Goal: Find specific page/section: Find specific page/section

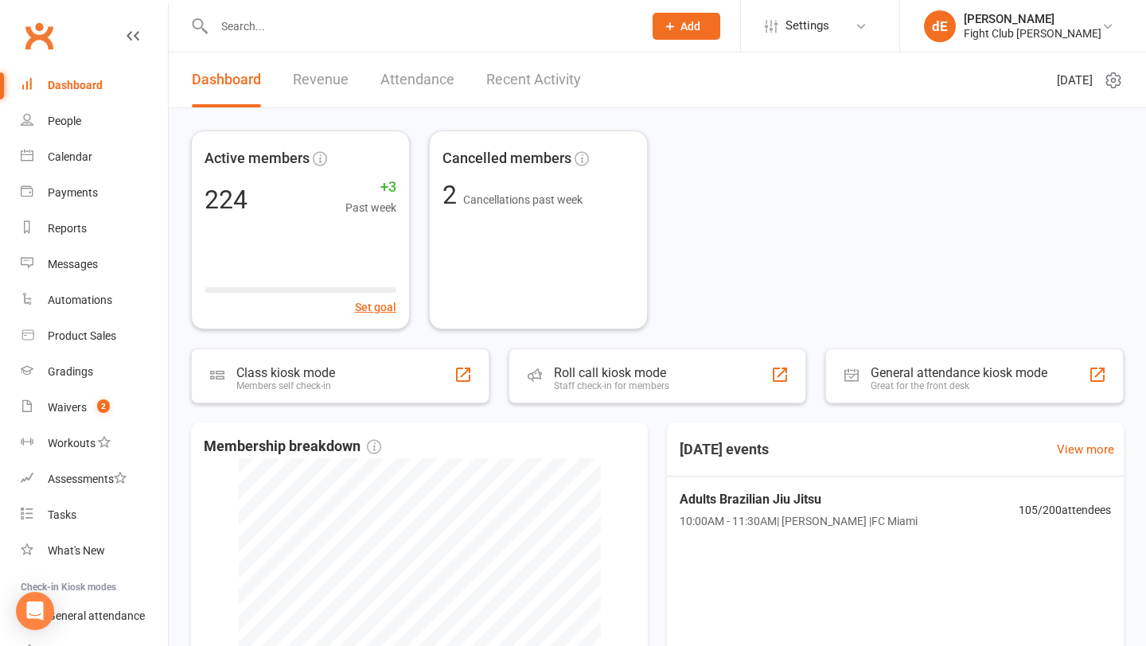
click at [275, 32] on input "text" at bounding box center [420, 26] width 423 height 22
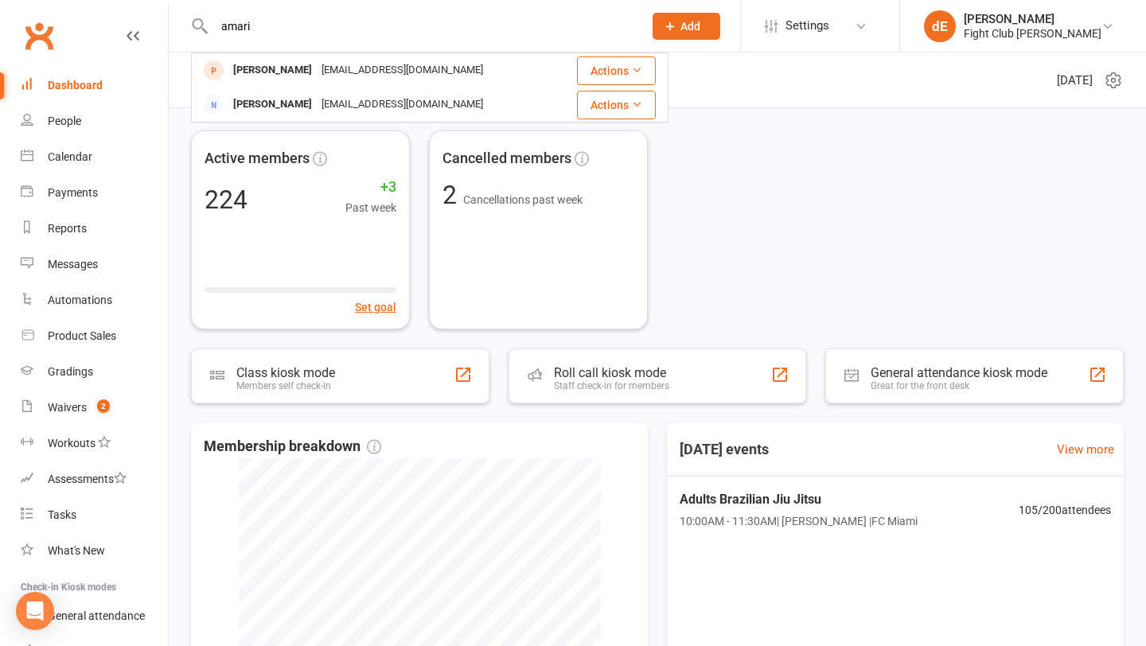
type input "amari"
click at [65, 75] on link "Dashboard" at bounding box center [94, 86] width 147 height 36
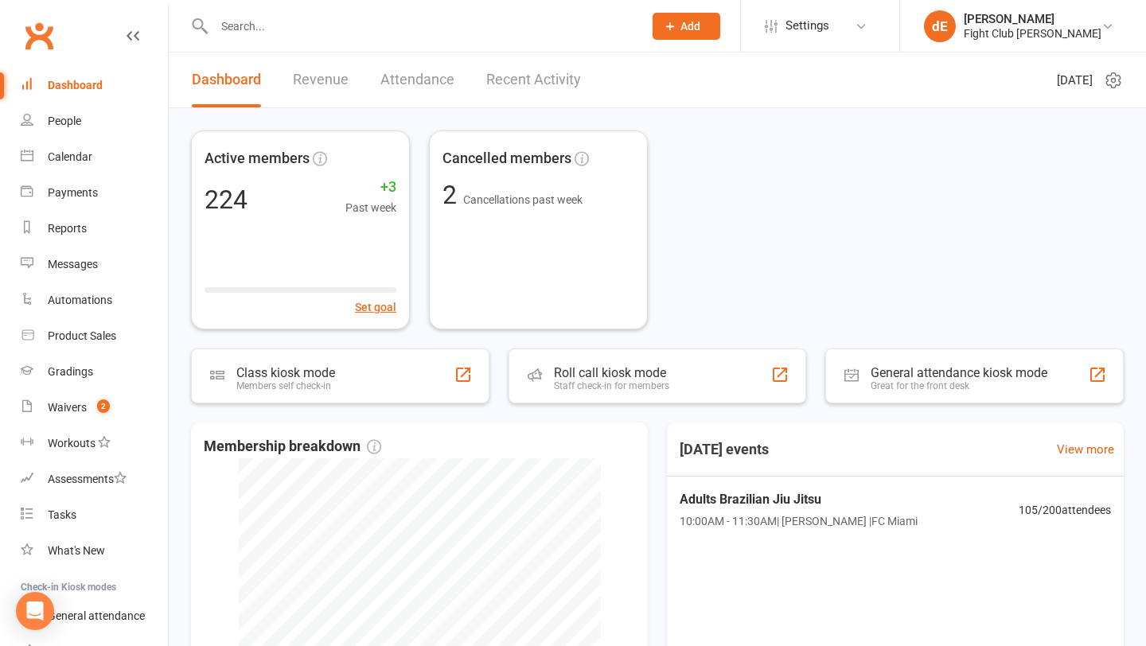
click at [73, 87] on div "Dashboard" at bounding box center [75, 85] width 55 height 13
drag, startPoint x: 100, startPoint y: 111, endPoint x: 213, endPoint y: 78, distance: 117.7
click at [101, 111] on link "People" at bounding box center [94, 121] width 147 height 36
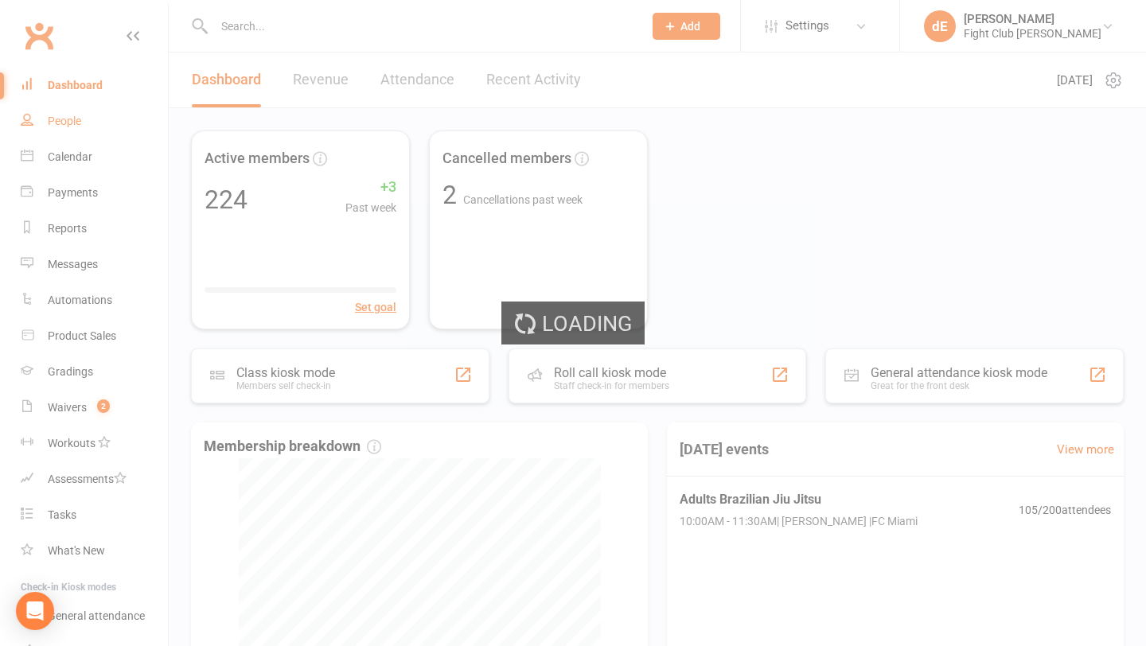
select select "100"
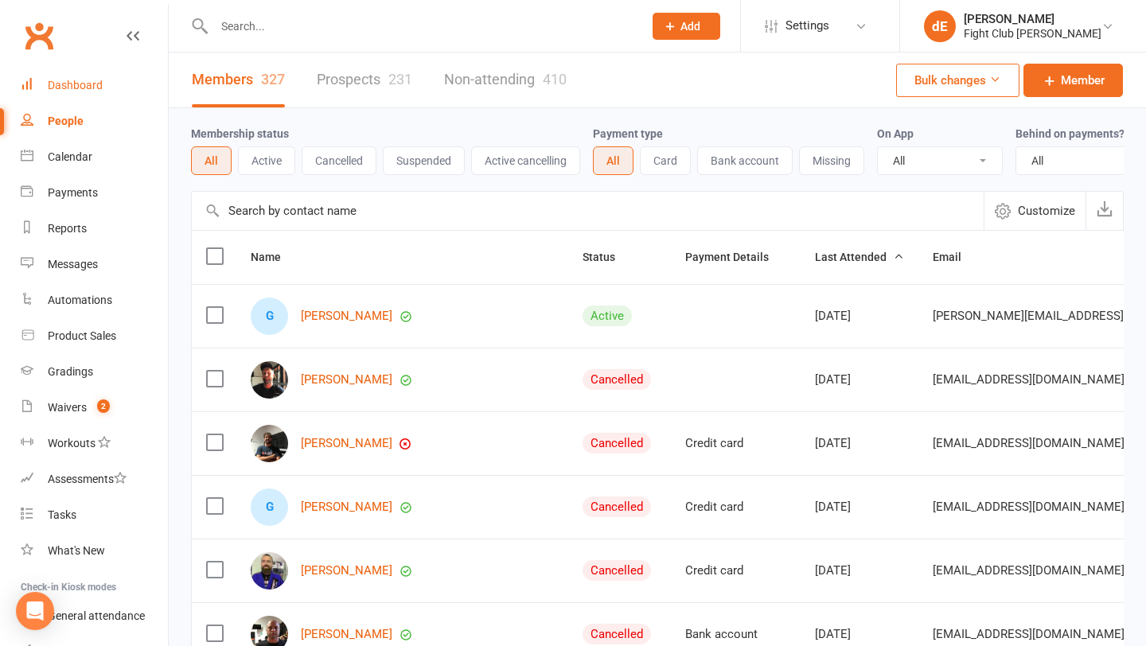
click at [88, 82] on div "Dashboard" at bounding box center [75, 85] width 55 height 13
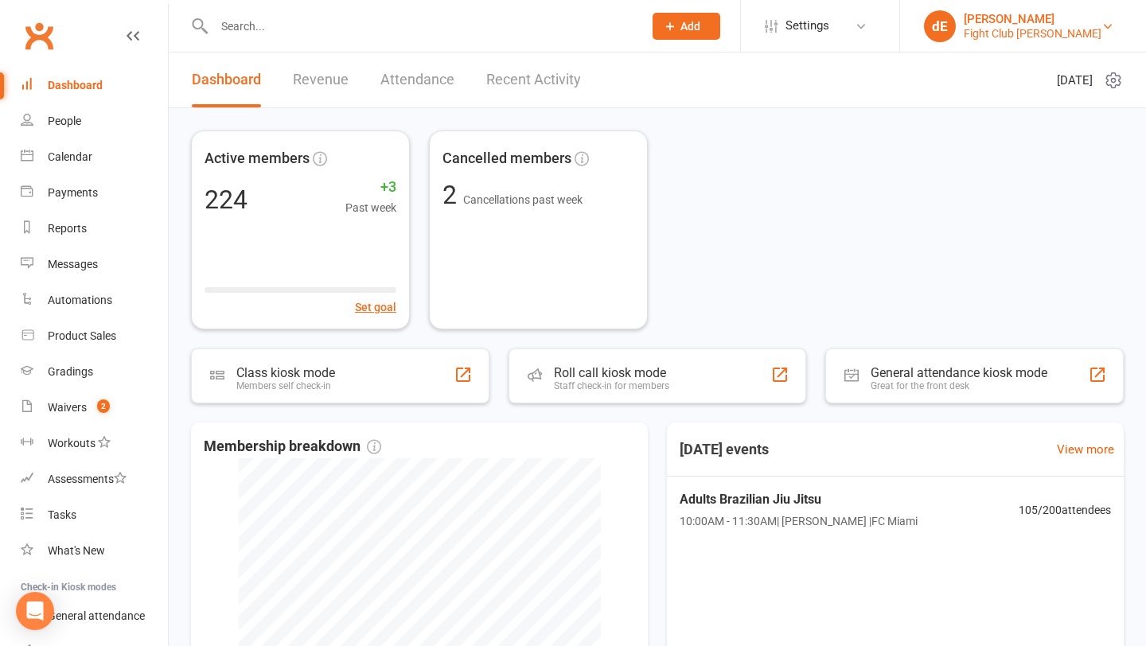
click at [1100, 28] on link "dE daniel Eulalio Fight Club Jiu Jitsu" at bounding box center [1023, 26] width 198 height 32
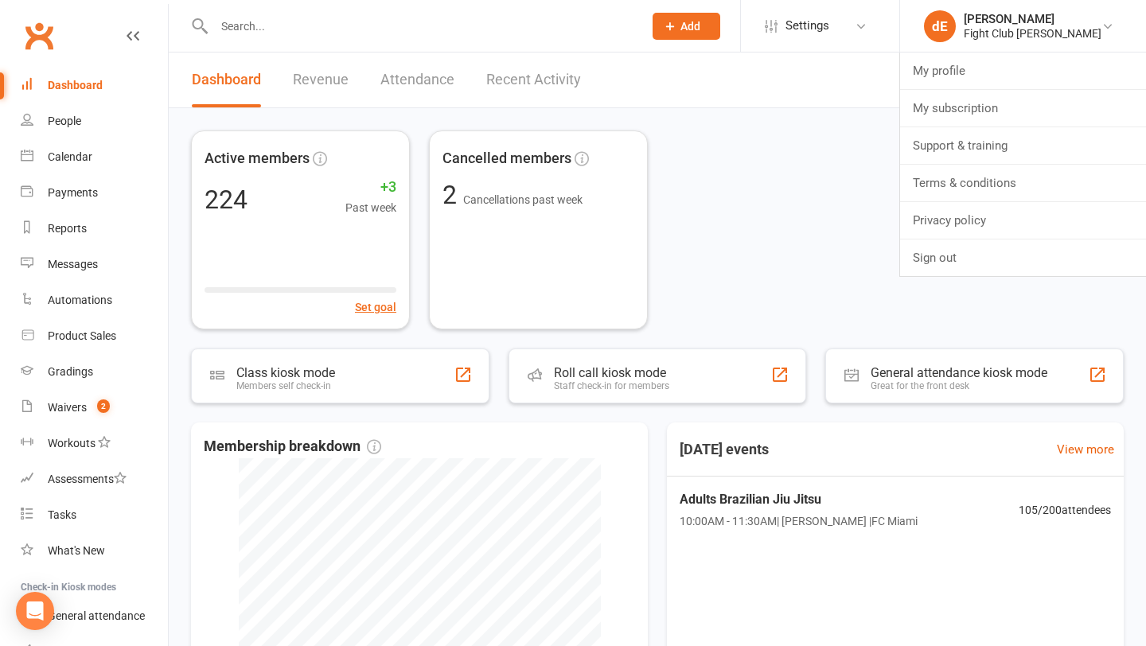
click at [342, 22] on input "text" at bounding box center [420, 26] width 423 height 22
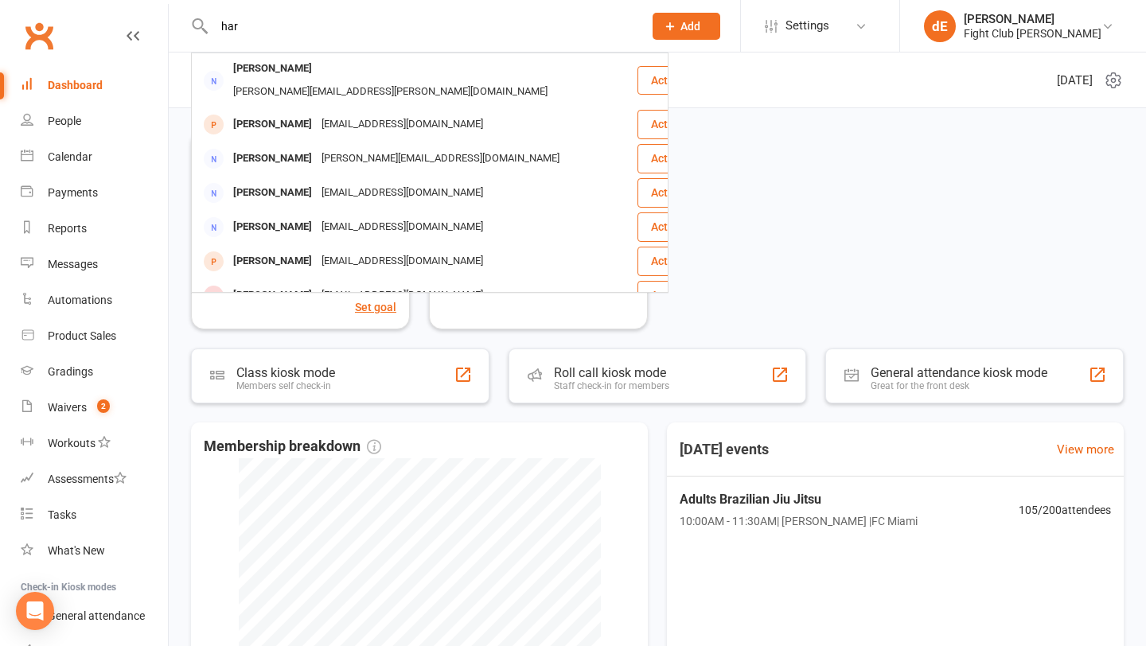
type input "har"
click at [68, 82] on div "Dashboard" at bounding box center [75, 85] width 55 height 13
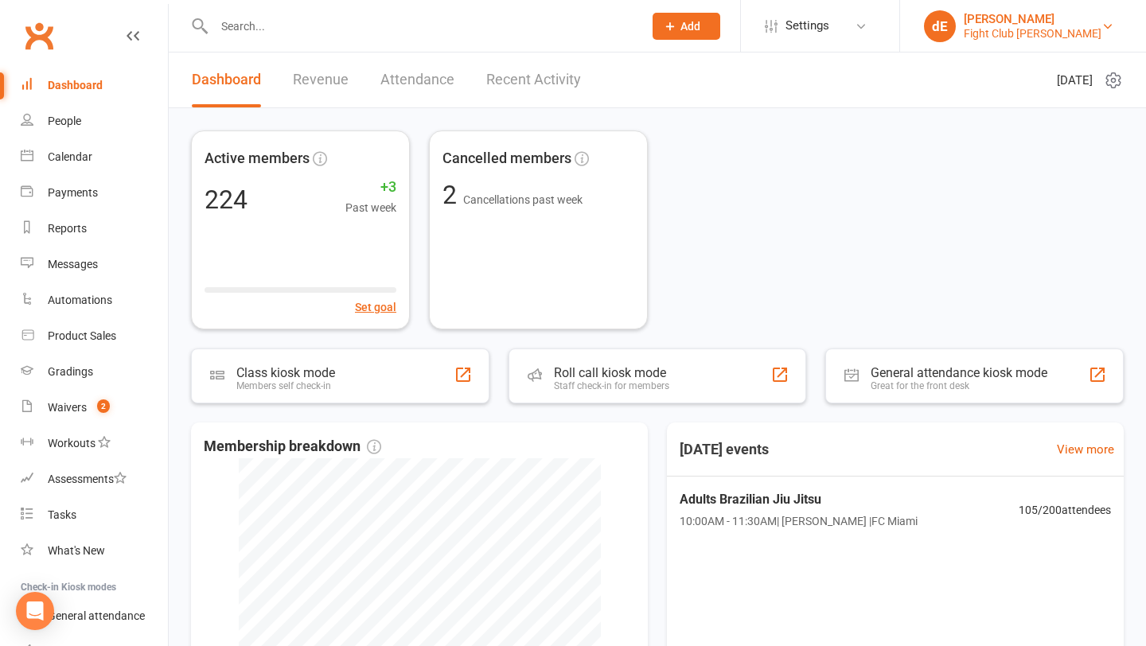
click at [1081, 29] on link "dE daniel Eulalio Fight Club Jiu Jitsu" at bounding box center [1023, 26] width 198 height 32
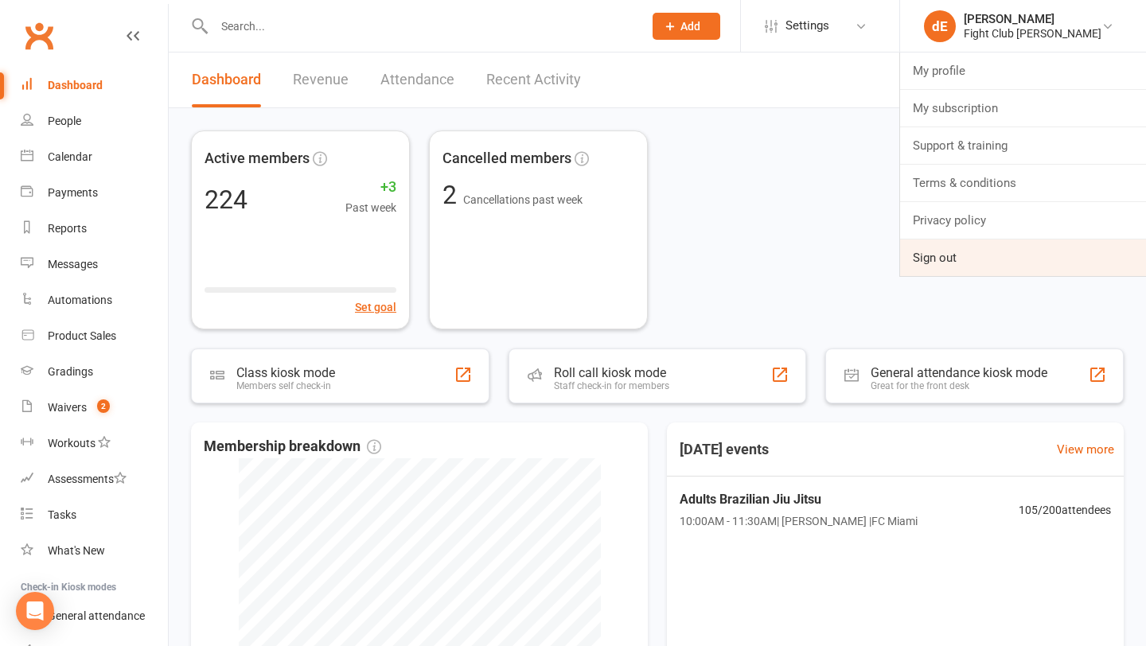
click at [954, 259] on link "Sign out" at bounding box center [1023, 258] width 246 height 37
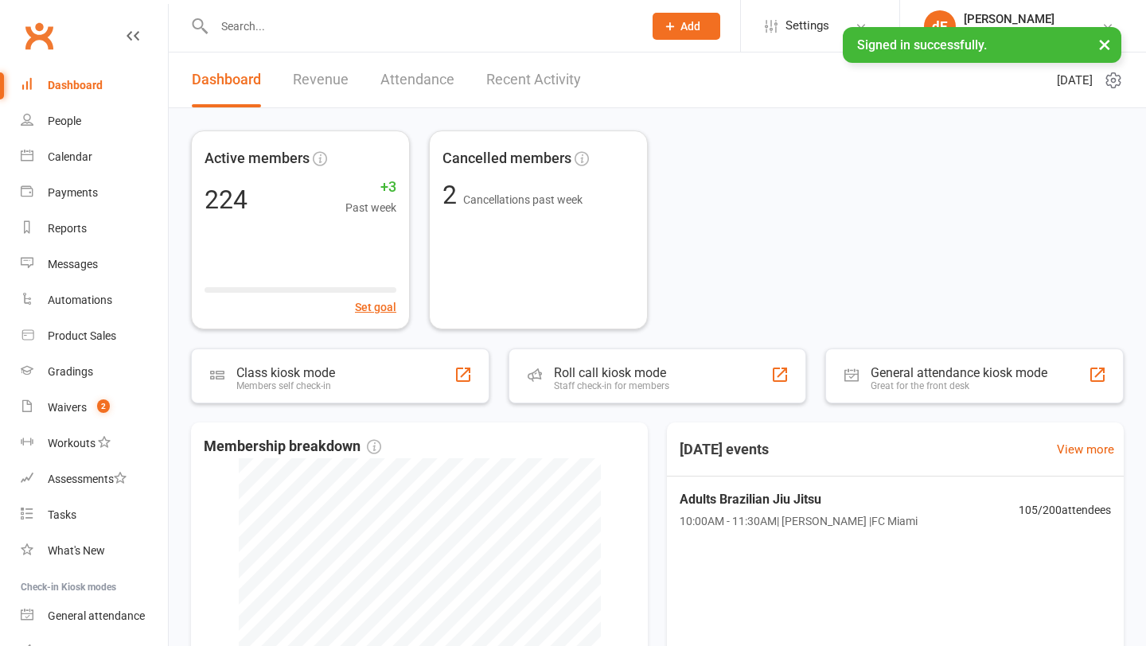
click at [257, 17] on input "text" at bounding box center [420, 26] width 423 height 22
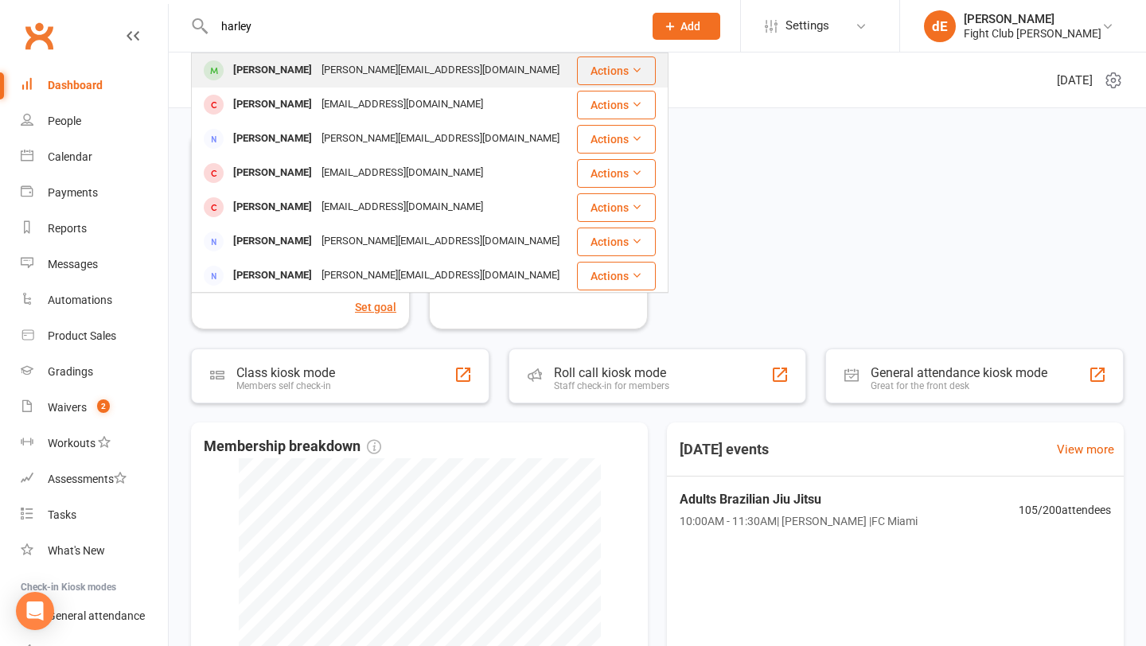
type input "harley"
click at [302, 76] on div "[PERSON_NAME]" at bounding box center [272, 70] width 88 height 23
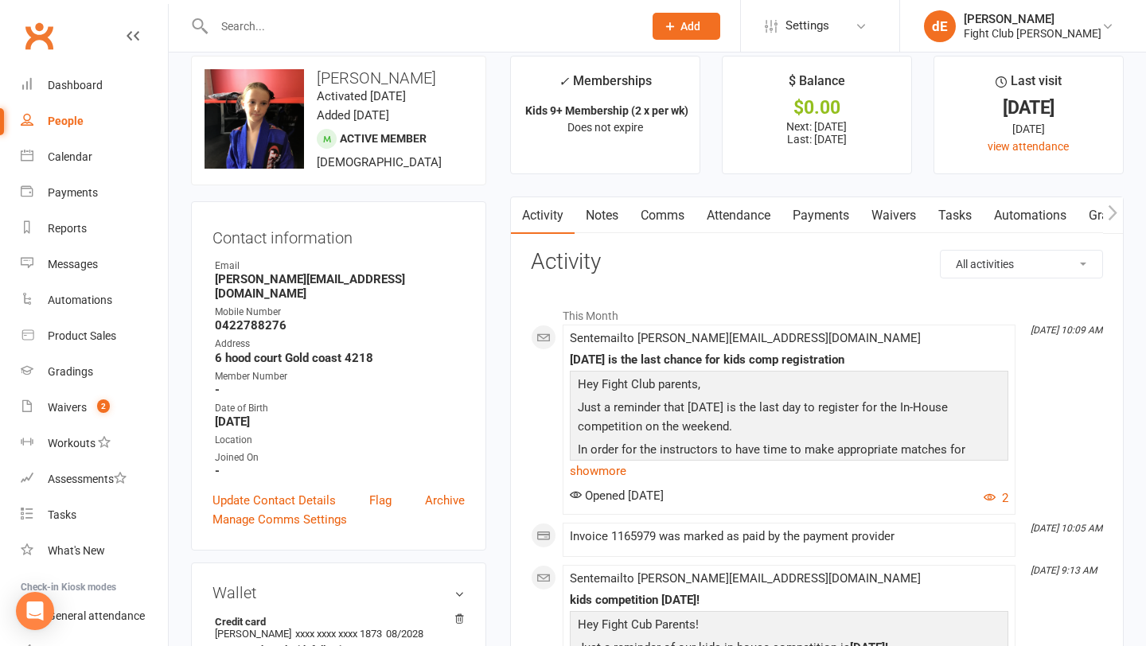
scroll to position [18, 0]
